Goal: Contribute content: Add original content to the website for others to see

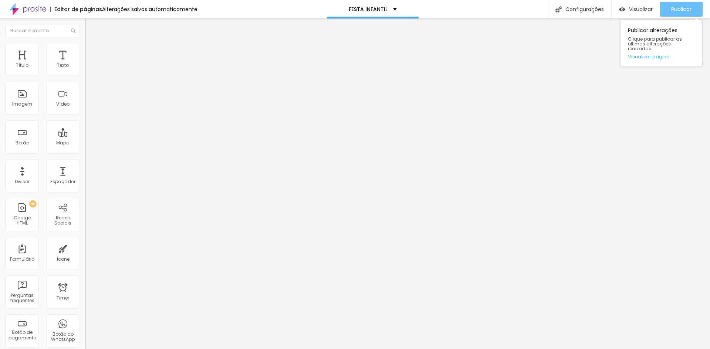
click at [679, 10] on span "Publicar" at bounding box center [681, 9] width 20 height 6
click at [686, 4] on div "Publicar" at bounding box center [681, 9] width 20 height 15
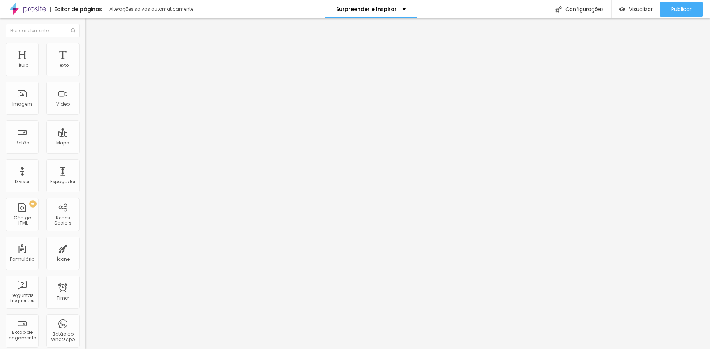
click at [91, 26] on div "Editar Seção" at bounding box center [113, 27] width 44 height 6
click at [85, 48] on li "Estilo" at bounding box center [127, 46] width 85 height 7
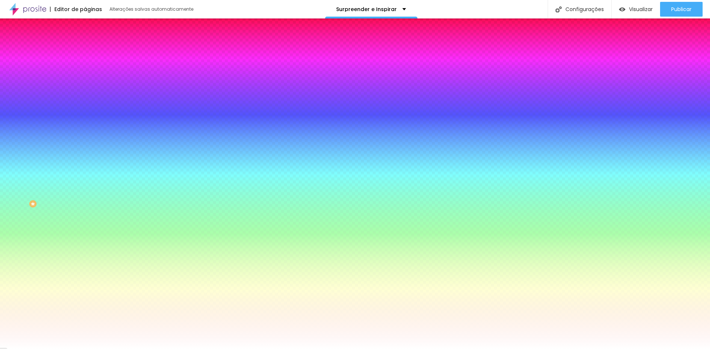
click at [85, 50] on img at bounding box center [88, 53] width 7 height 7
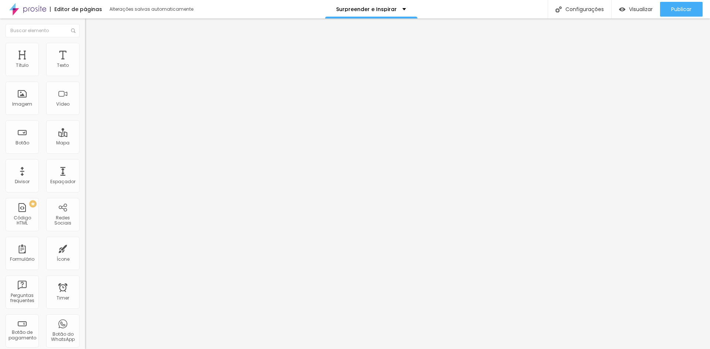
click at [92, 50] on span "Estilo" at bounding box center [97, 48] width 11 height 6
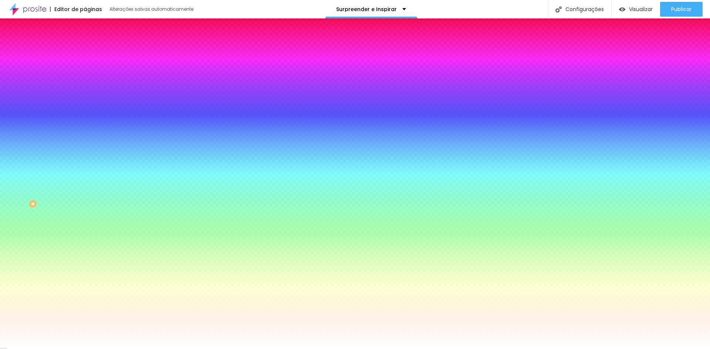
click at [85, 68] on span "Adicionar imagem" at bounding box center [109, 65] width 48 height 6
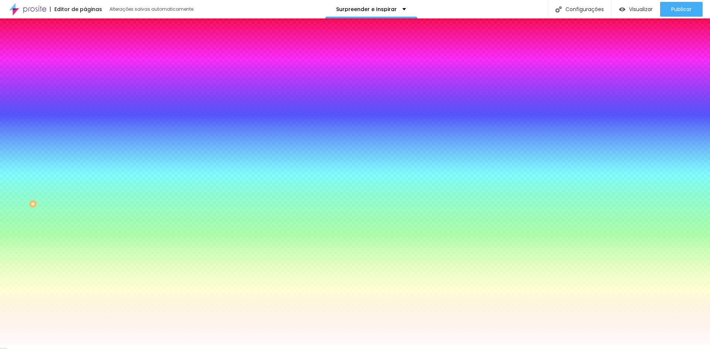
click at [85, 153] on div "Imagem de fundo Trocar imagem Efeito da Imagem Nenhum Nenhum Parallax Cor de fu…" at bounding box center [127, 106] width 85 height 96
click at [85, 50] on li "Avançado" at bounding box center [127, 53] width 85 height 7
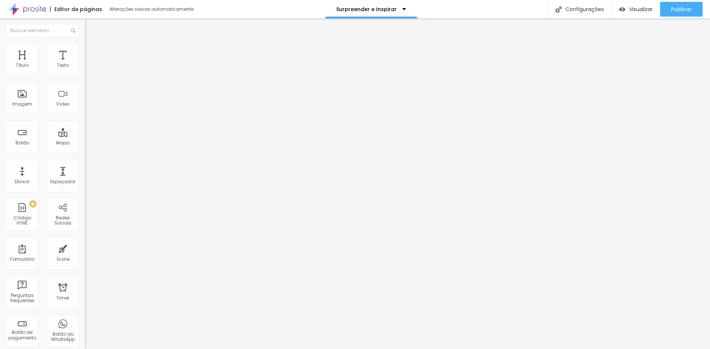
type input "15"
type input "10"
type input "15"
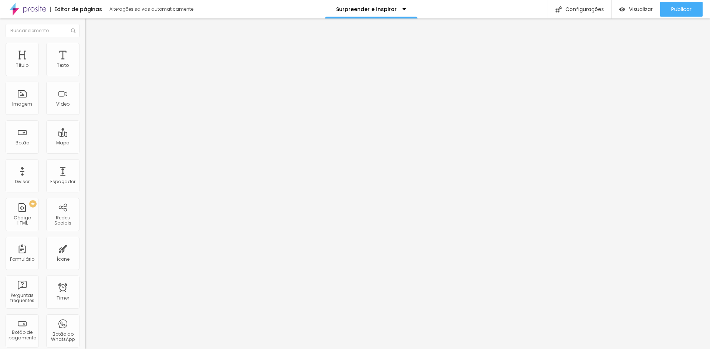
type input "15"
type input "20"
type input "25"
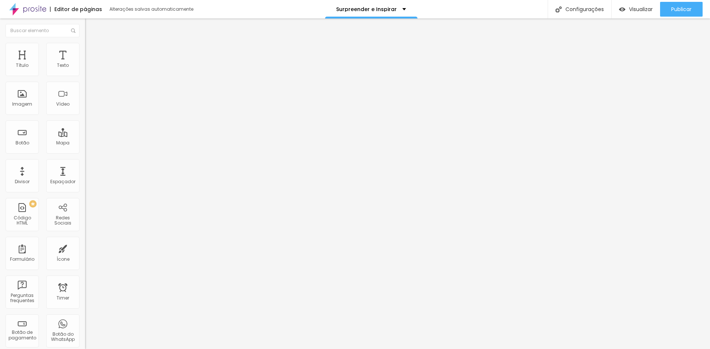
type input "25"
click at [85, 143] on input "range" at bounding box center [109, 146] width 48 height 6
click at [85, 43] on li "Conteúdo" at bounding box center [127, 38] width 85 height 7
click at [85, 48] on li "Estilo" at bounding box center [127, 46] width 85 height 7
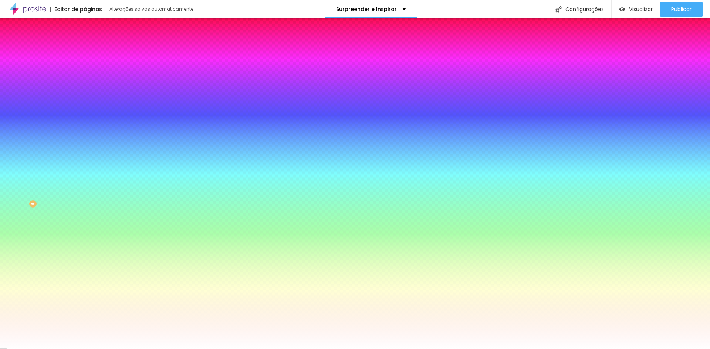
click at [85, 77] on span "Nenhum" at bounding box center [94, 74] width 19 height 6
click at [85, 88] on span "Parallax" at bounding box center [94, 85] width 18 height 6
click at [85, 81] on span "Nenhum" at bounding box center [94, 78] width 19 height 6
click at [85, 67] on div "Trocar imagem" at bounding box center [127, 64] width 85 height 5
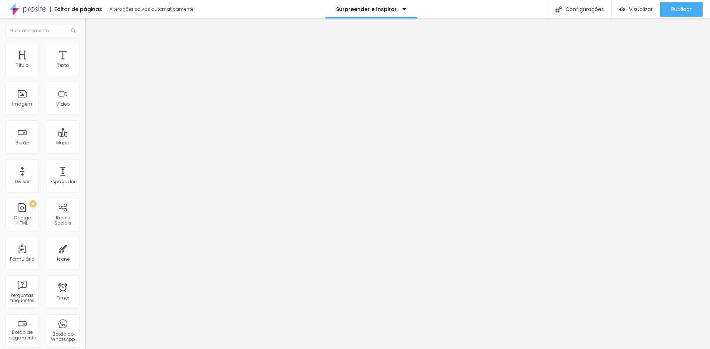
click at [85, 48] on li "Estilo" at bounding box center [127, 46] width 85 height 7
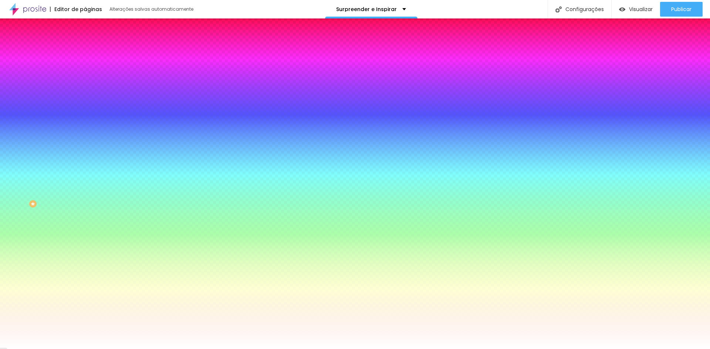
click at [85, 68] on span "Trocar imagem" at bounding box center [105, 65] width 40 height 6
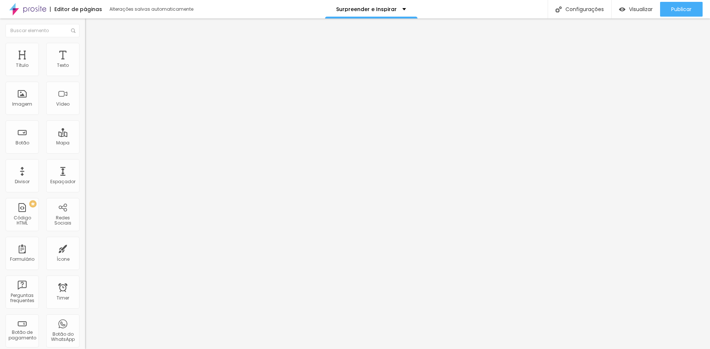
click at [85, 64] on span "Trocar imagem" at bounding box center [105, 60] width 40 height 6
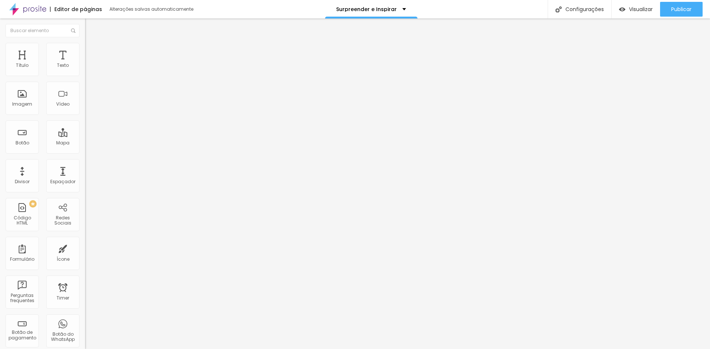
click at [85, 116] on span "4:3 Padrão" at bounding box center [97, 112] width 24 height 6
click at [85, 120] on span "Cinema" at bounding box center [94, 117] width 18 height 6
click at [85, 126] on div "Padrão 4:3" at bounding box center [127, 124] width 85 height 4
click at [85, 132] on span "Quadrado" at bounding box center [97, 128] width 24 height 6
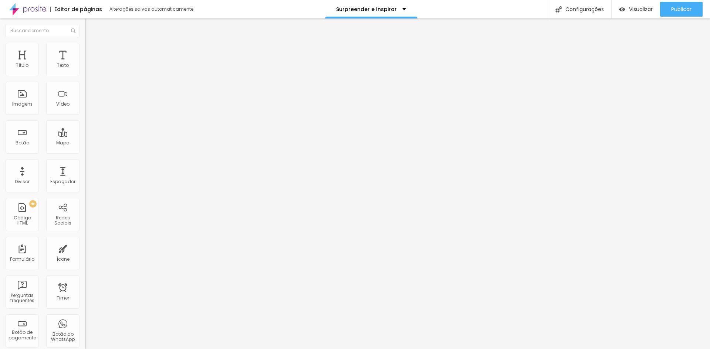
click at [85, 136] on span "Original" at bounding box center [94, 133] width 18 height 6
click at [85, 120] on span "Cinema" at bounding box center [94, 117] width 18 height 6
click at [85, 127] on span "Padrão" at bounding box center [93, 124] width 17 height 6
click at [690, 9] on span "Publicar" at bounding box center [681, 9] width 20 height 6
click at [668, 12] on button "Publicar" at bounding box center [681, 9] width 43 height 15
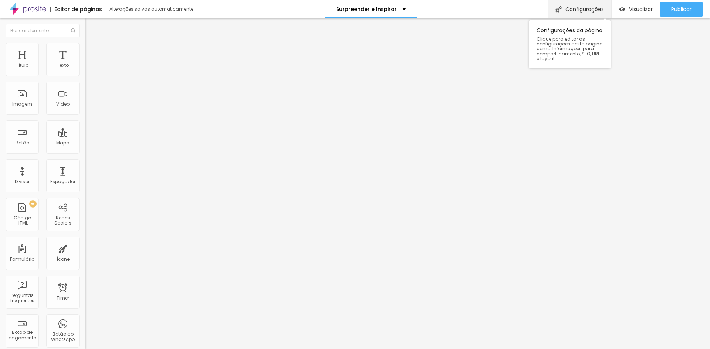
click at [593, 5] on div "Configurações" at bounding box center [580, 9] width 64 height 18
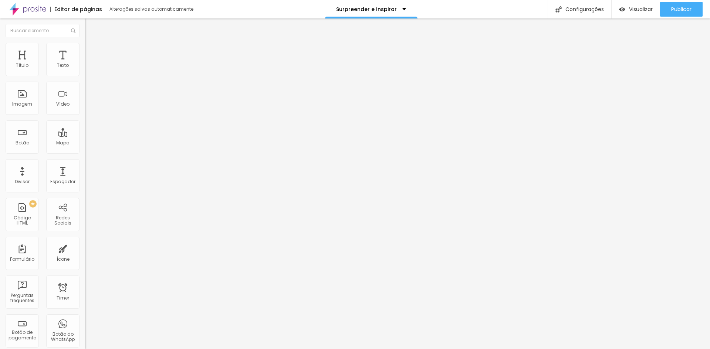
type input "Denise Rufatto Fotografia -"
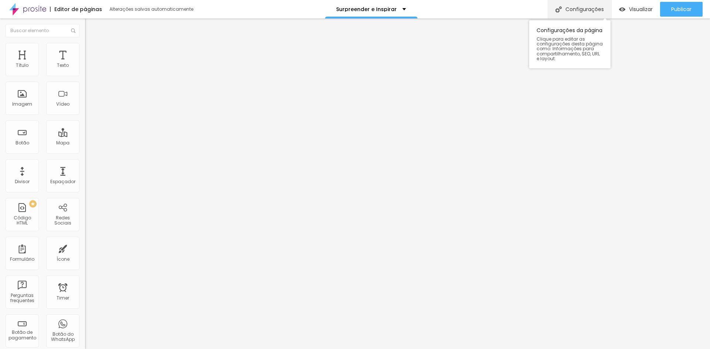
click at [590, 9] on div "Configurações" at bounding box center [580, 9] width 64 height 18
paste textarea "“Ser um empreendedor é executar os sonhos, mesmo que haja riscos. É enfrentar o…"
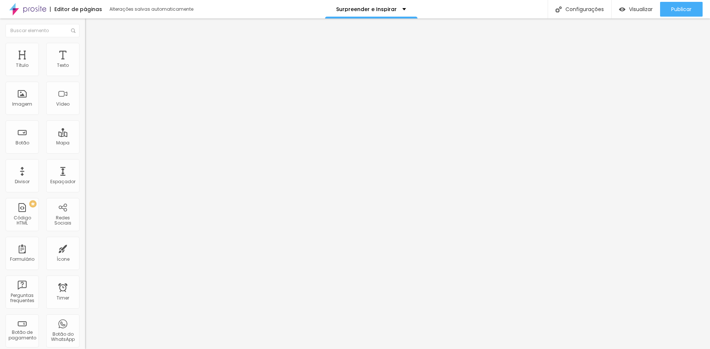
type textarea "“Ser um empreendedor é executar os sonhos, mesmo que haja riscos. É enfrentar o…"
type input "Denise Rufatto Fotografia - ensaio profissional"
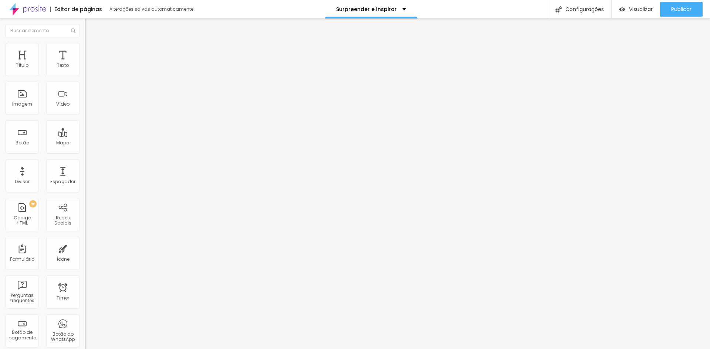
paste textarea "“Ser um empreendedor é executar os sonhos, mesmo que haja riscos. É enfrentar o…"
type textarea "“Ser um empreendedor é executar os sonhos, mesmo que haja riscos. É enfrentar o…"
drag, startPoint x: 315, startPoint y: 234, endPoint x: 272, endPoint y: 189, distance: 62.2
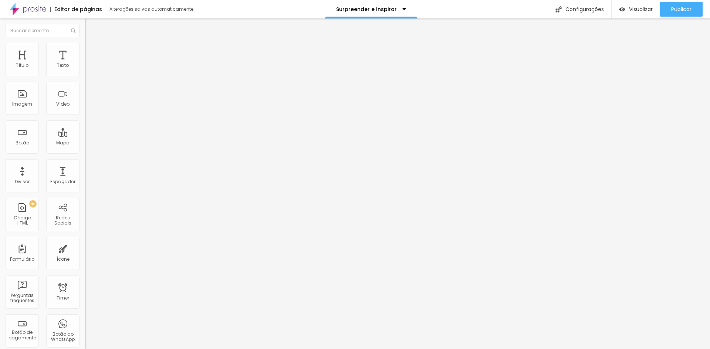
drag, startPoint x: 355, startPoint y: 231, endPoint x: 263, endPoint y: 159, distance: 116.5
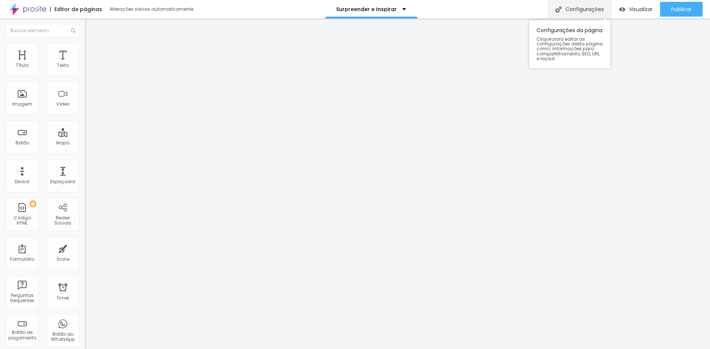
click at [592, 10] on div "Configurações" at bounding box center [580, 9] width 64 height 18
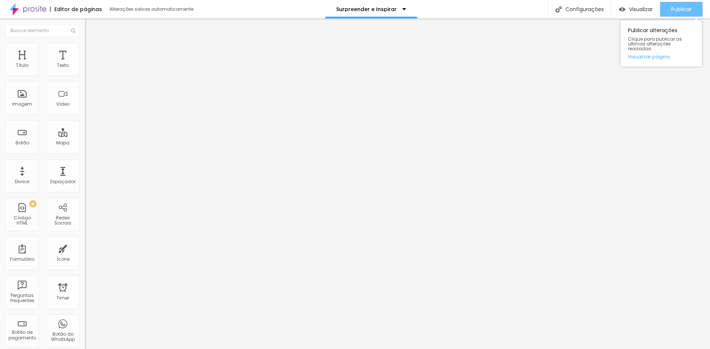
click at [672, 7] on span "Publicar" at bounding box center [681, 9] width 20 height 6
click at [85, 46] on img at bounding box center [88, 46] width 7 height 7
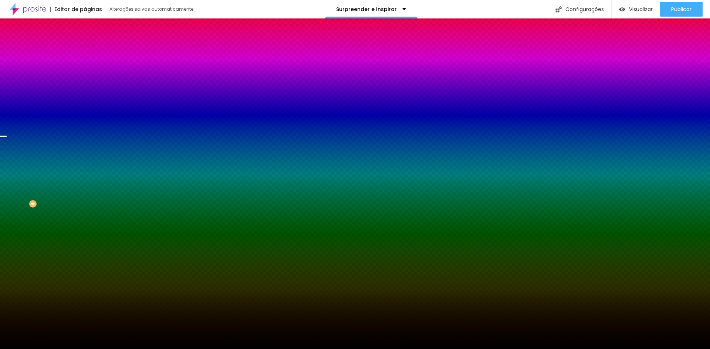
click at [85, 67] on div "Trocar imagem" at bounding box center [127, 64] width 85 height 5
click at [85, 68] on span "Trocar imagem" at bounding box center [105, 65] width 40 height 6
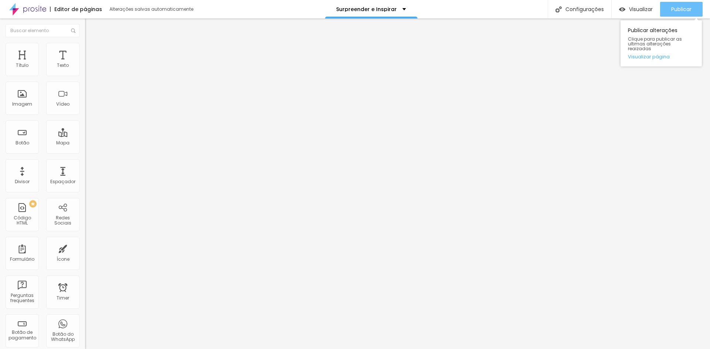
click at [671, 4] on div "Publicar" at bounding box center [681, 9] width 20 height 15
click at [85, 48] on li "Estilo" at bounding box center [127, 46] width 85 height 7
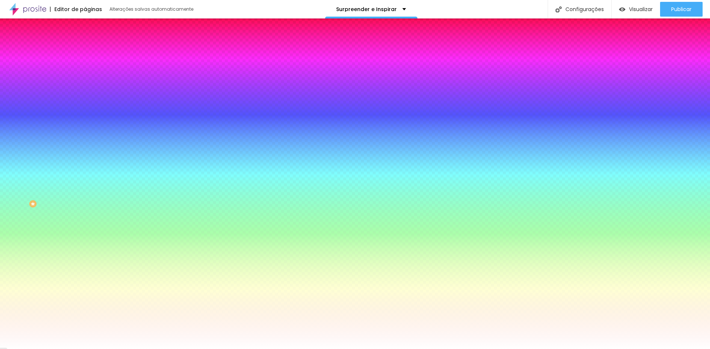
click at [85, 68] on span "Trocar imagem" at bounding box center [105, 65] width 40 height 6
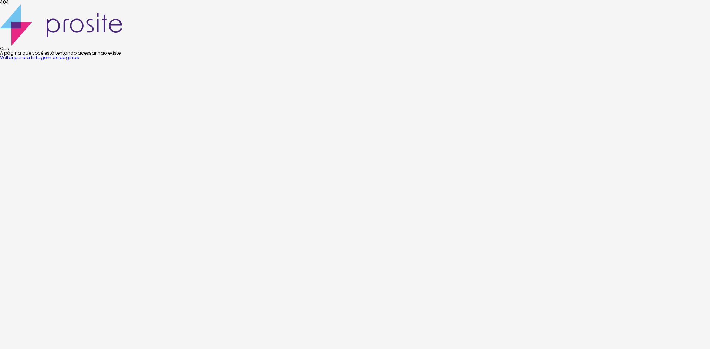
click at [79, 61] on link "Voltar para a listagem de páginas" at bounding box center [39, 57] width 79 height 6
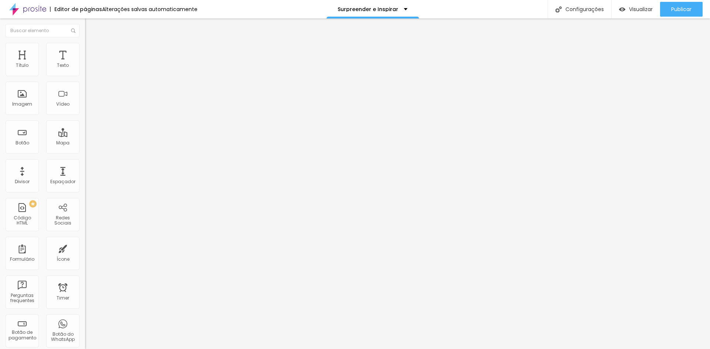
click at [85, 53] on ul "Conteúdo Estilo Avançado" at bounding box center [127, 46] width 85 height 22
click at [85, 50] on li "Estilo" at bounding box center [127, 46] width 85 height 7
click at [85, 45] on img at bounding box center [88, 46] width 7 height 7
click at [85, 46] on ul "Conteúdo Estilo Avançado" at bounding box center [127, 46] width 85 height 22
click at [85, 47] on li "Estilo" at bounding box center [127, 46] width 85 height 7
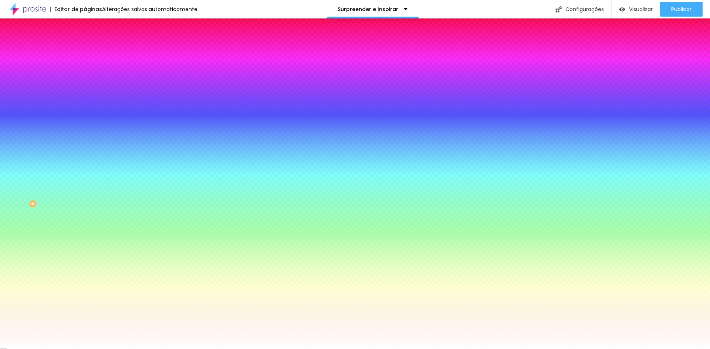
click at [85, 68] on span "Trocar imagem" at bounding box center [105, 65] width 40 height 6
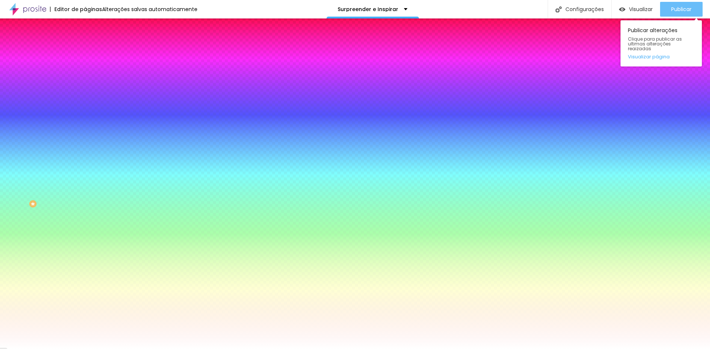
click at [674, 7] on span "Publicar" at bounding box center [681, 9] width 20 height 6
drag, startPoint x: 667, startPoint y: 10, endPoint x: 599, endPoint y: 46, distance: 77.3
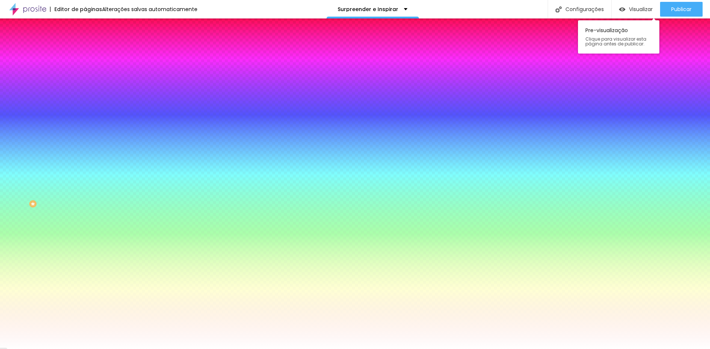
click at [668, 10] on button "Publicar" at bounding box center [681, 9] width 43 height 15
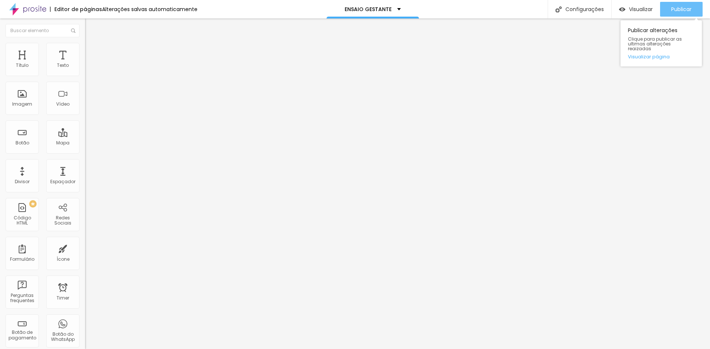
click at [689, 10] on span "Publicar" at bounding box center [681, 9] width 20 height 6
